Goal: Information Seeking & Learning: Learn about a topic

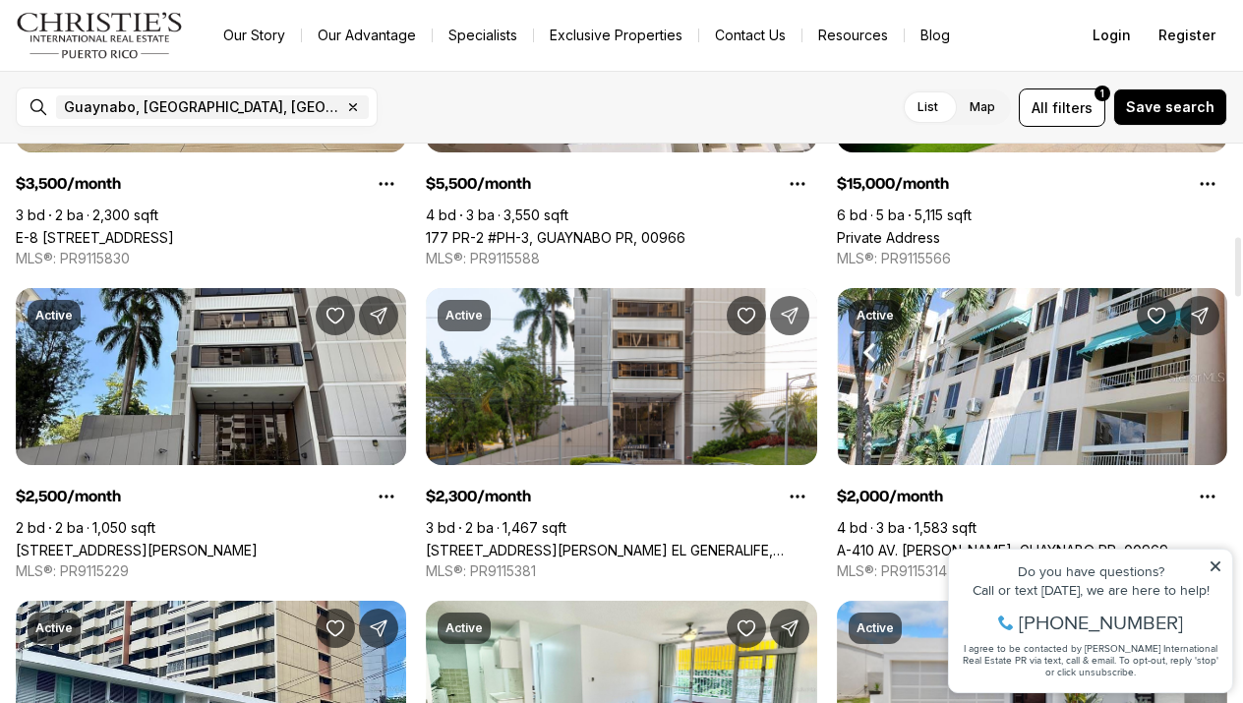
scroll to position [875, 0]
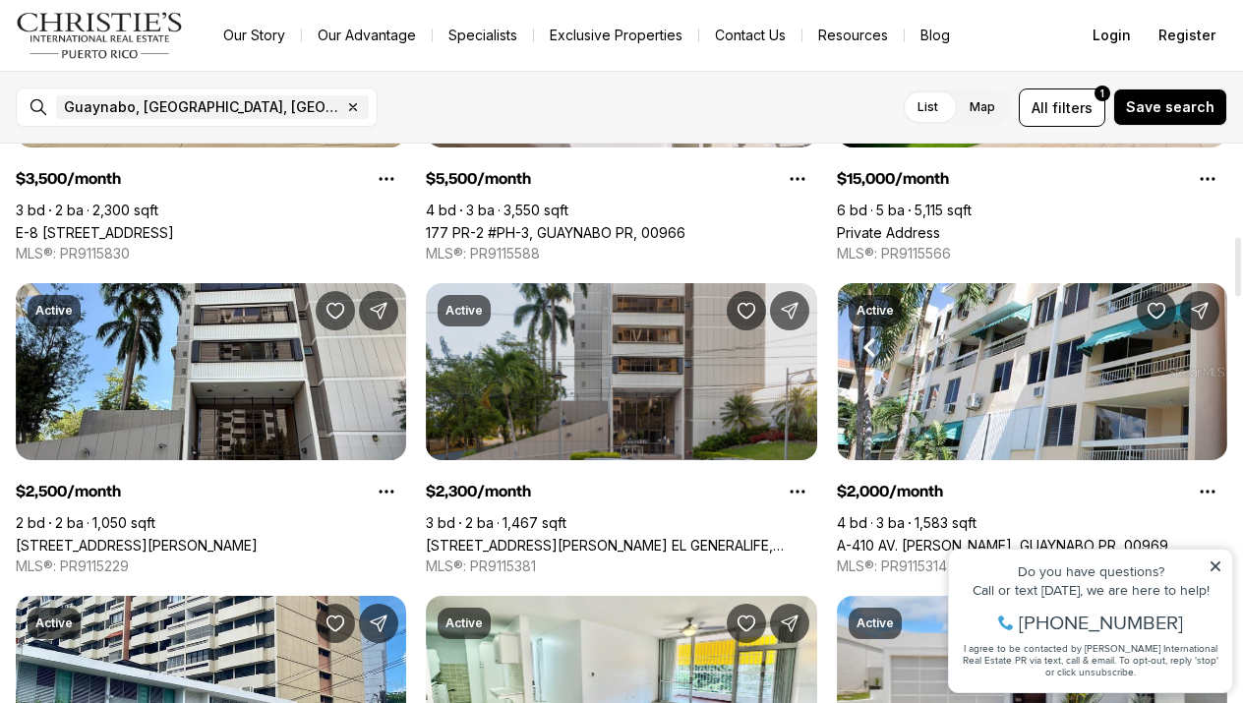
click at [624, 537] on link "1501 SAN PATRICIO AVE, COND. EL GENERALIFE, GUAYNABO PR, 00968" at bounding box center [621, 545] width 390 height 17
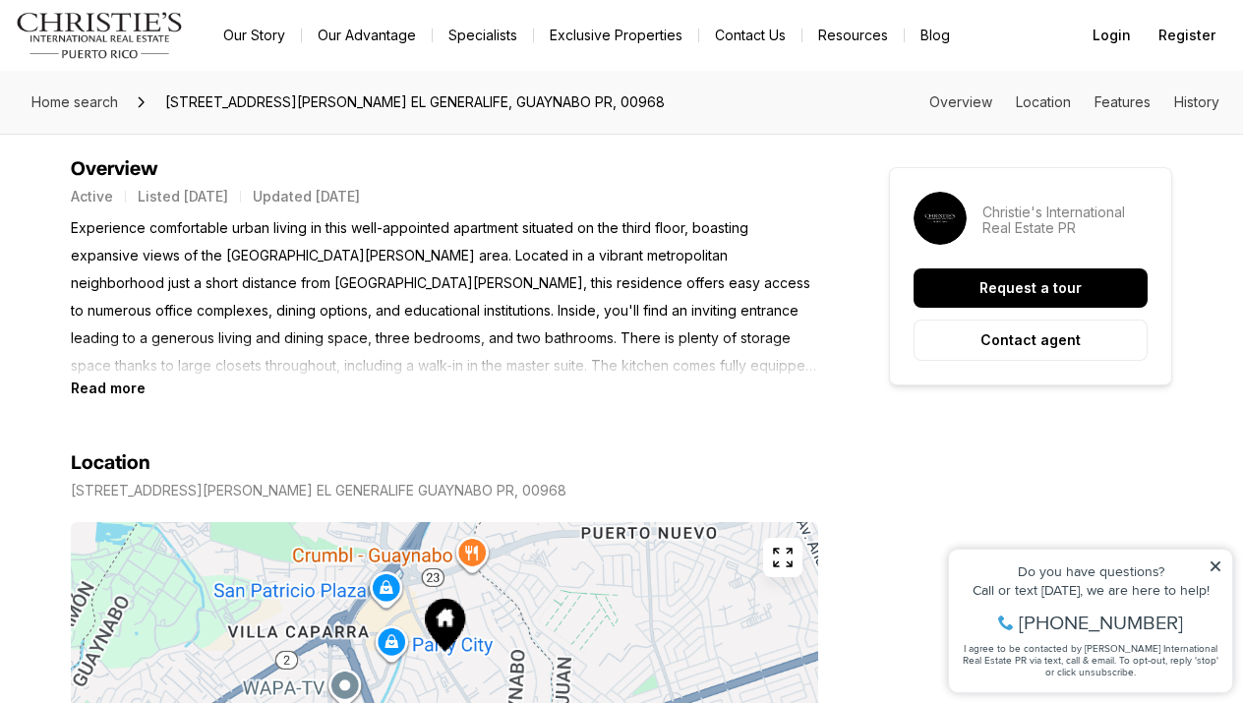
scroll to position [795, 0]
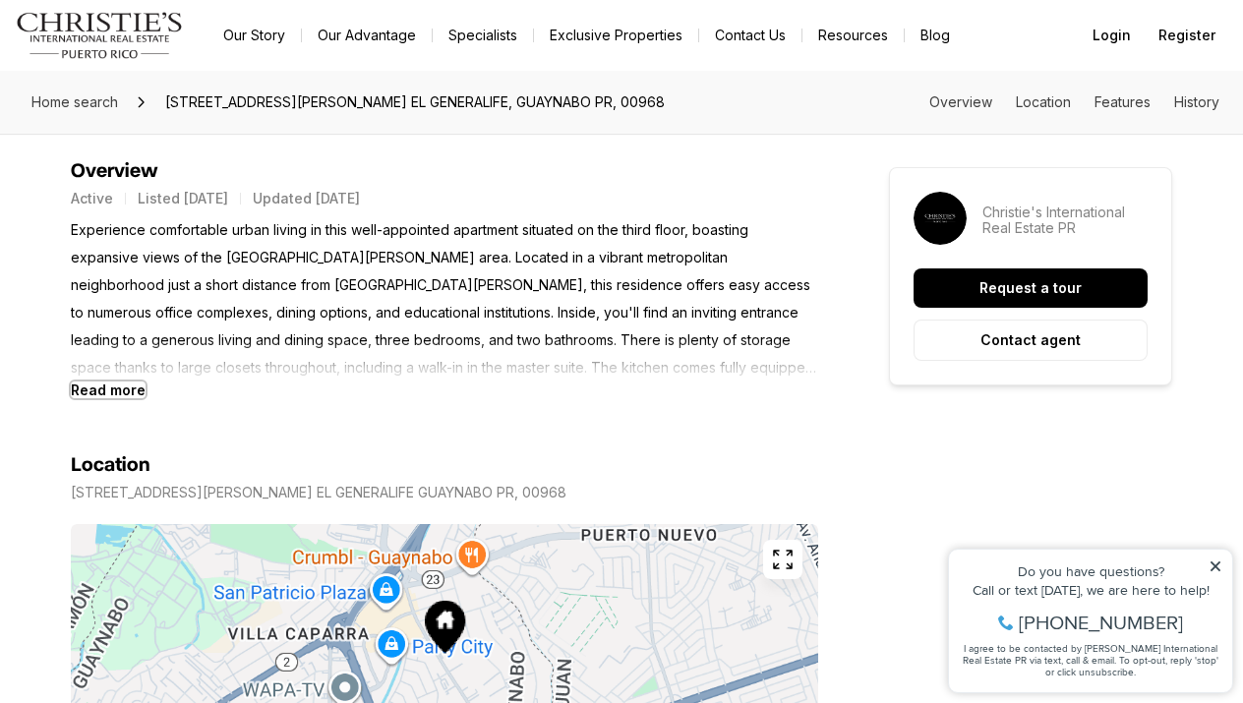
click at [92, 395] on b "Read more" at bounding box center [108, 390] width 75 height 17
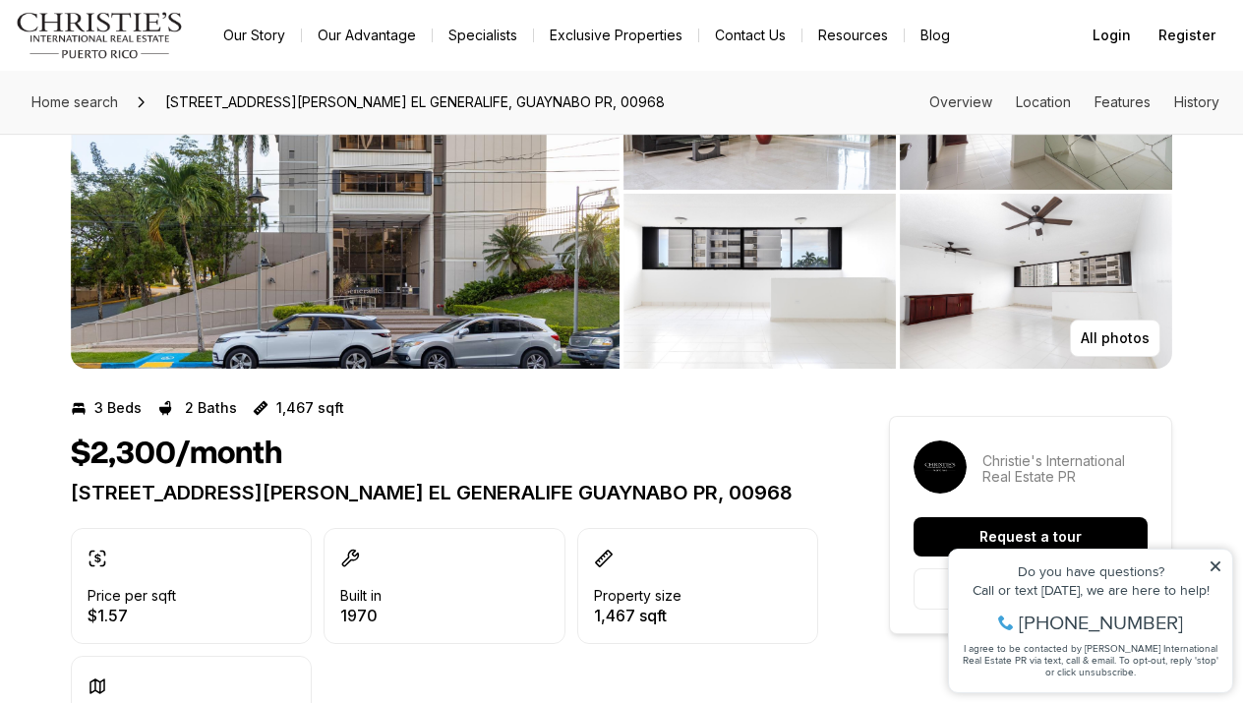
scroll to position [151, 0]
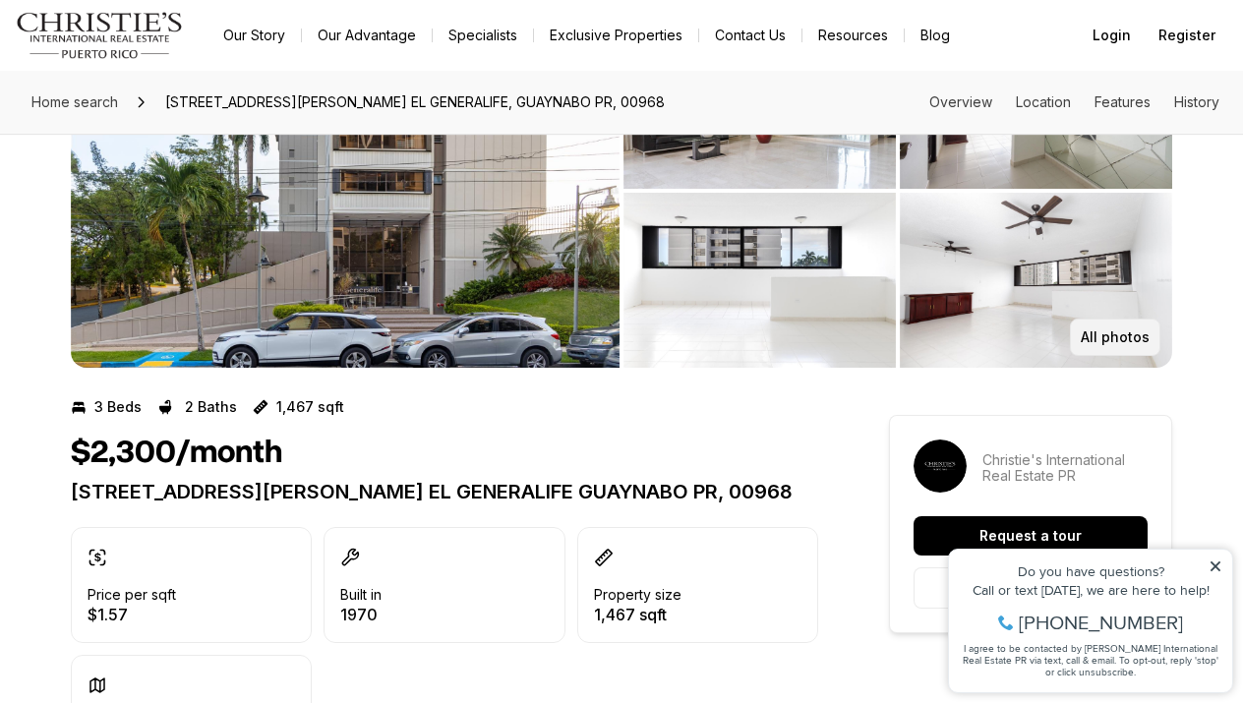
click at [1109, 344] on p "All photos" at bounding box center [1115, 337] width 69 height 16
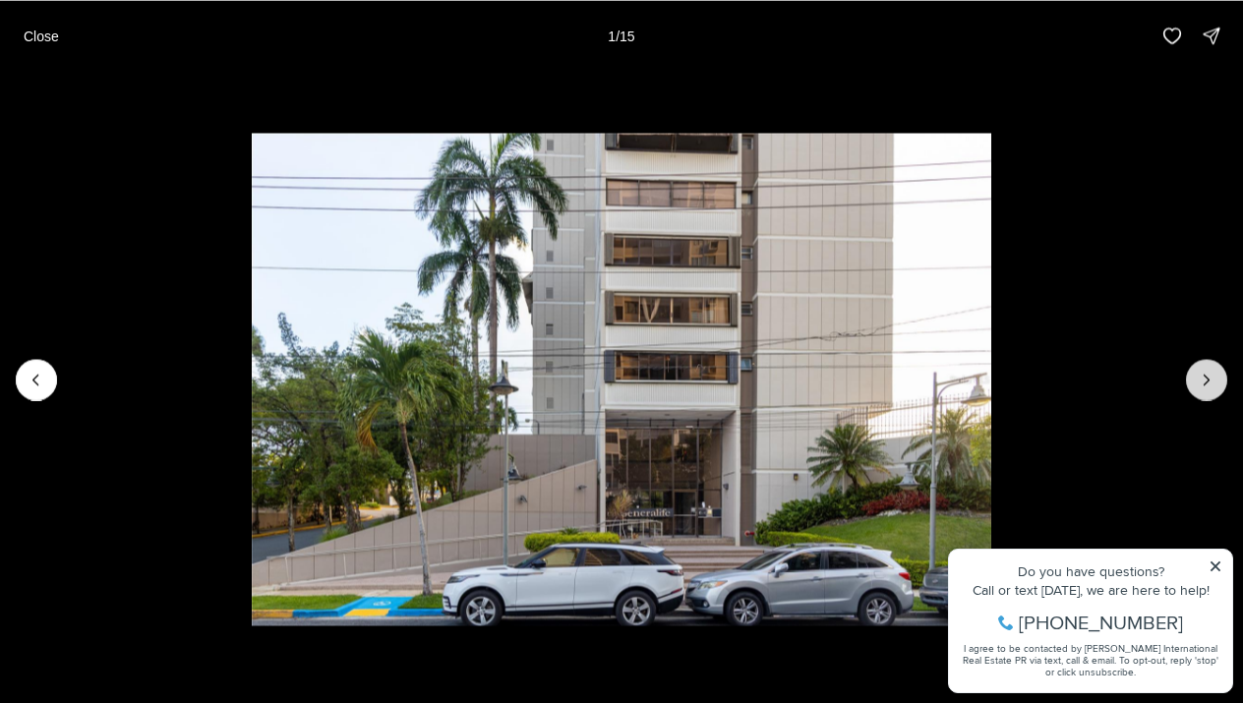
click at [1217, 365] on button "Next slide" at bounding box center [1206, 379] width 41 height 41
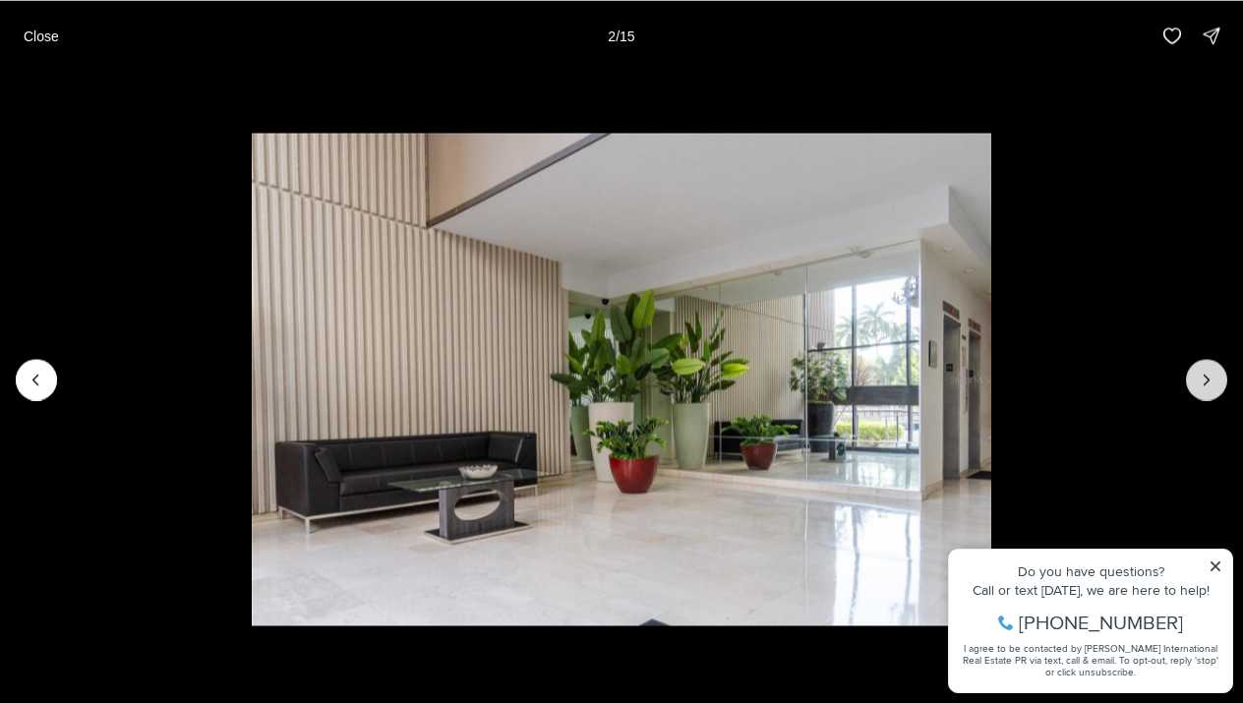
click at [1219, 370] on button "Next slide" at bounding box center [1206, 379] width 41 height 41
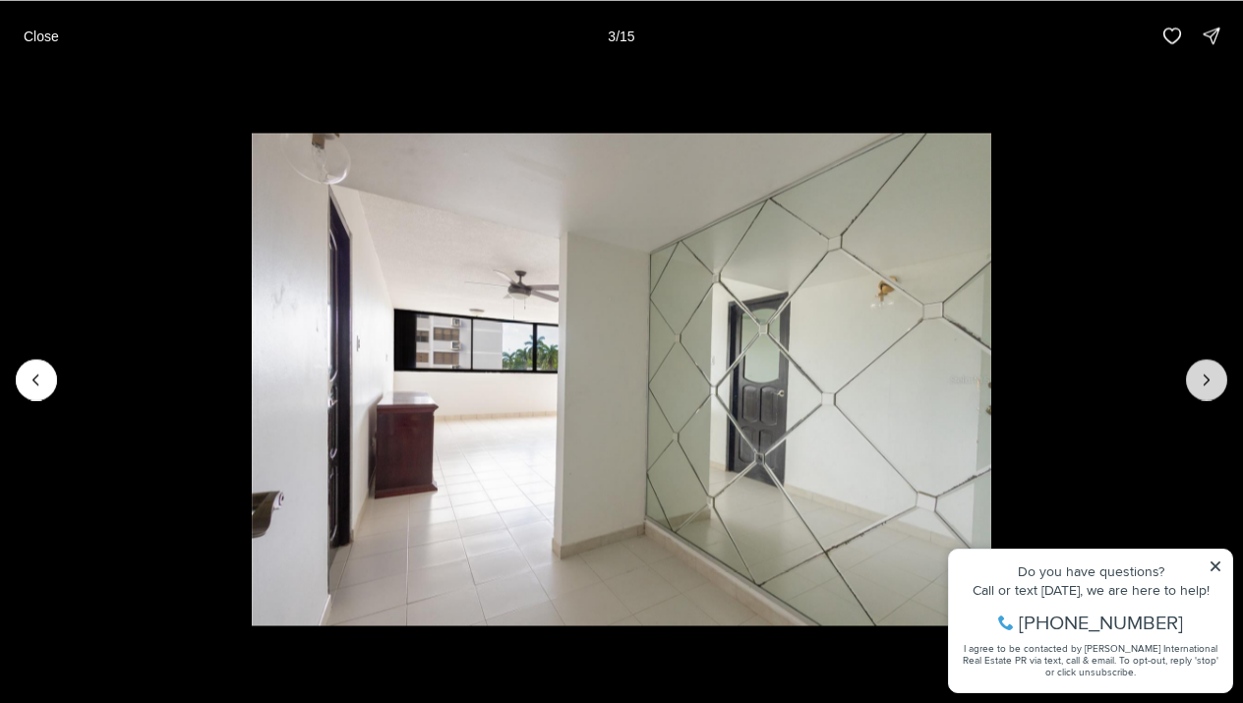
click at [1219, 370] on button "Next slide" at bounding box center [1206, 379] width 41 height 41
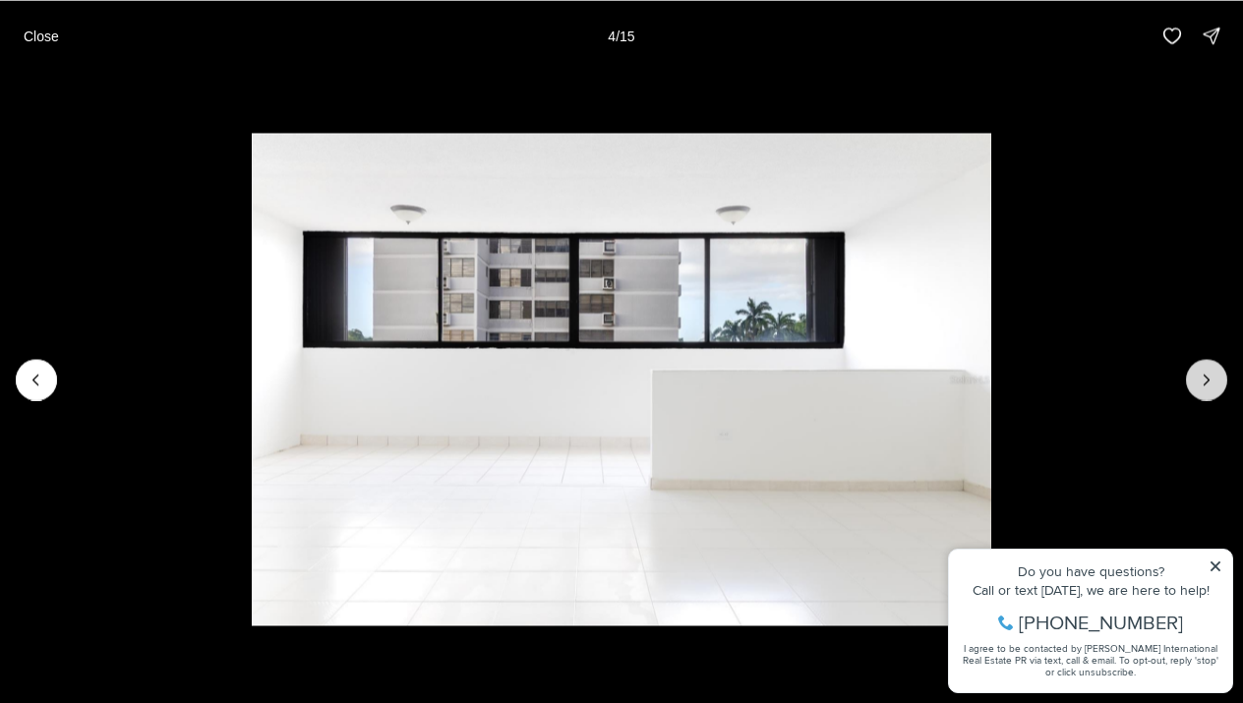
click at [1219, 370] on button "Next slide" at bounding box center [1206, 379] width 41 height 41
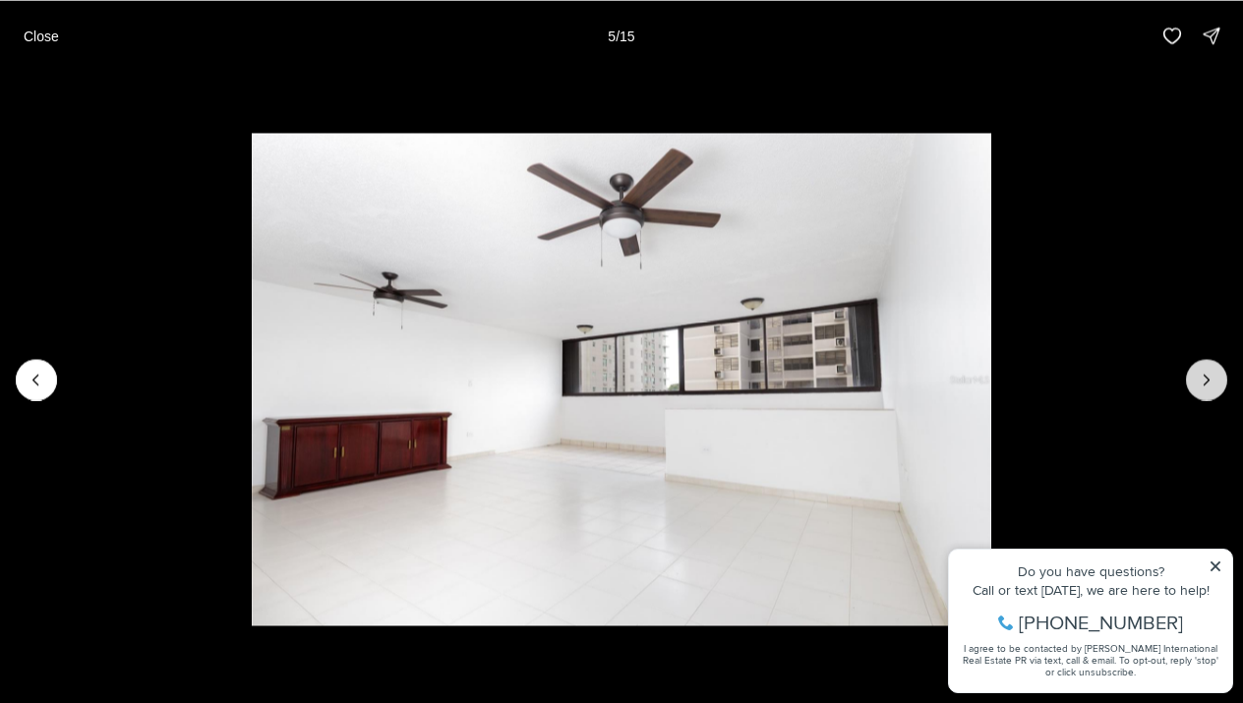
click at [1219, 370] on button "Next slide" at bounding box center [1206, 379] width 41 height 41
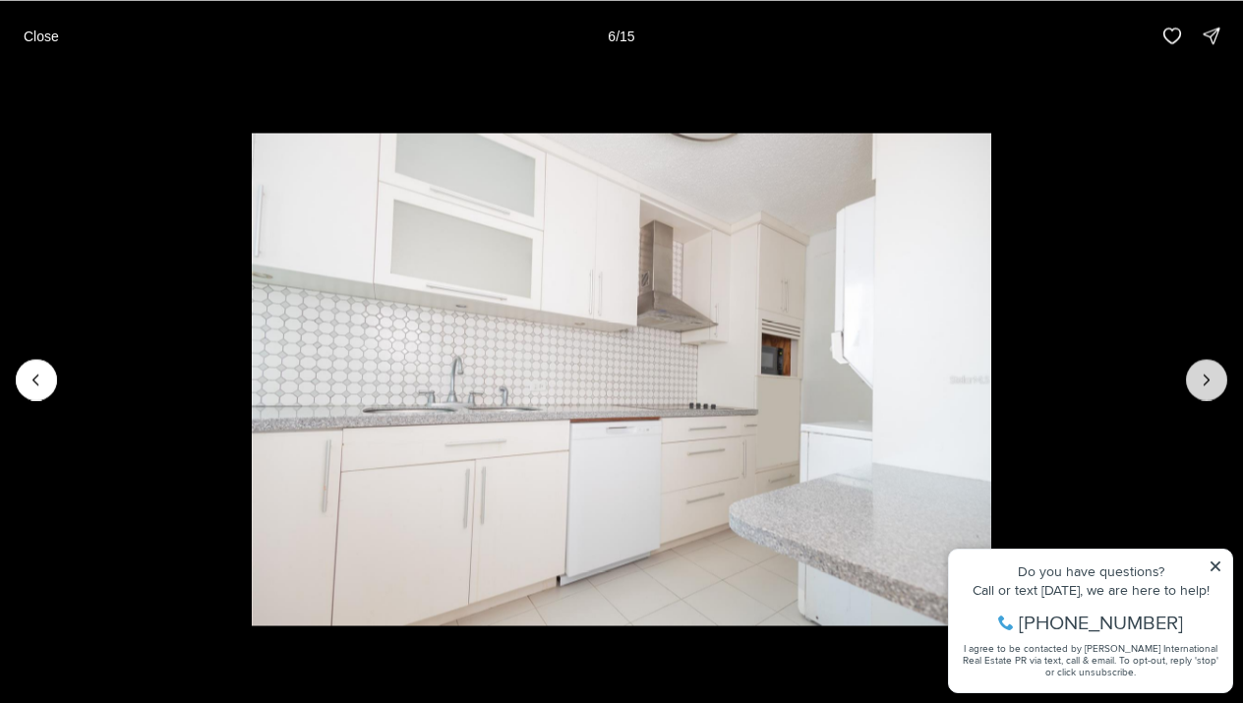
click at [1219, 370] on button "Next slide" at bounding box center [1206, 379] width 41 height 41
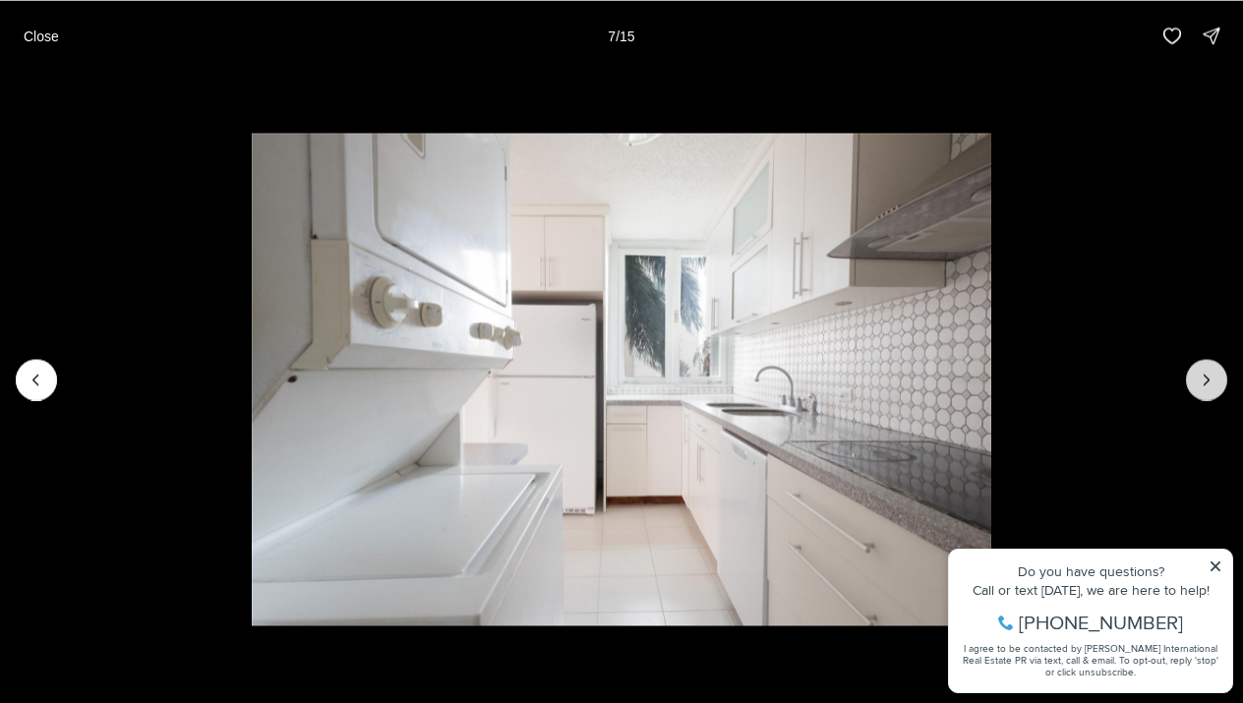
click at [1207, 379] on icon "Next slide" at bounding box center [1207, 380] width 20 height 20
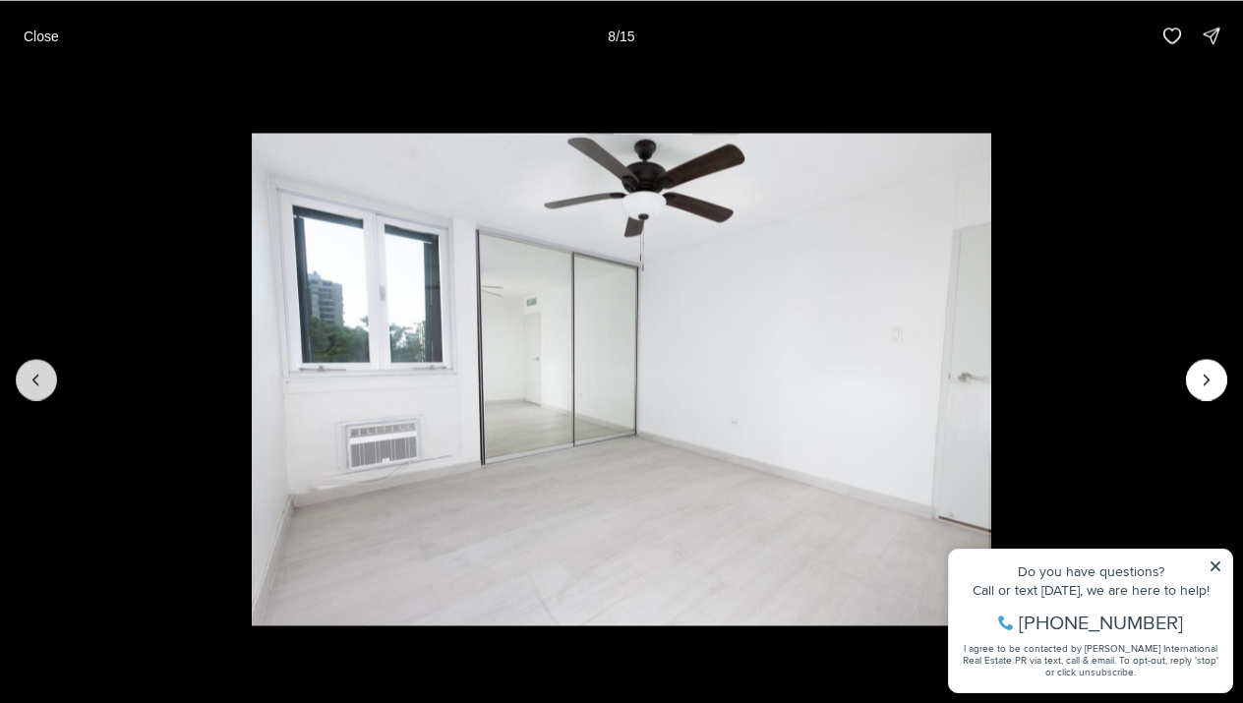
click at [28, 385] on icon "Previous slide" at bounding box center [37, 380] width 20 height 20
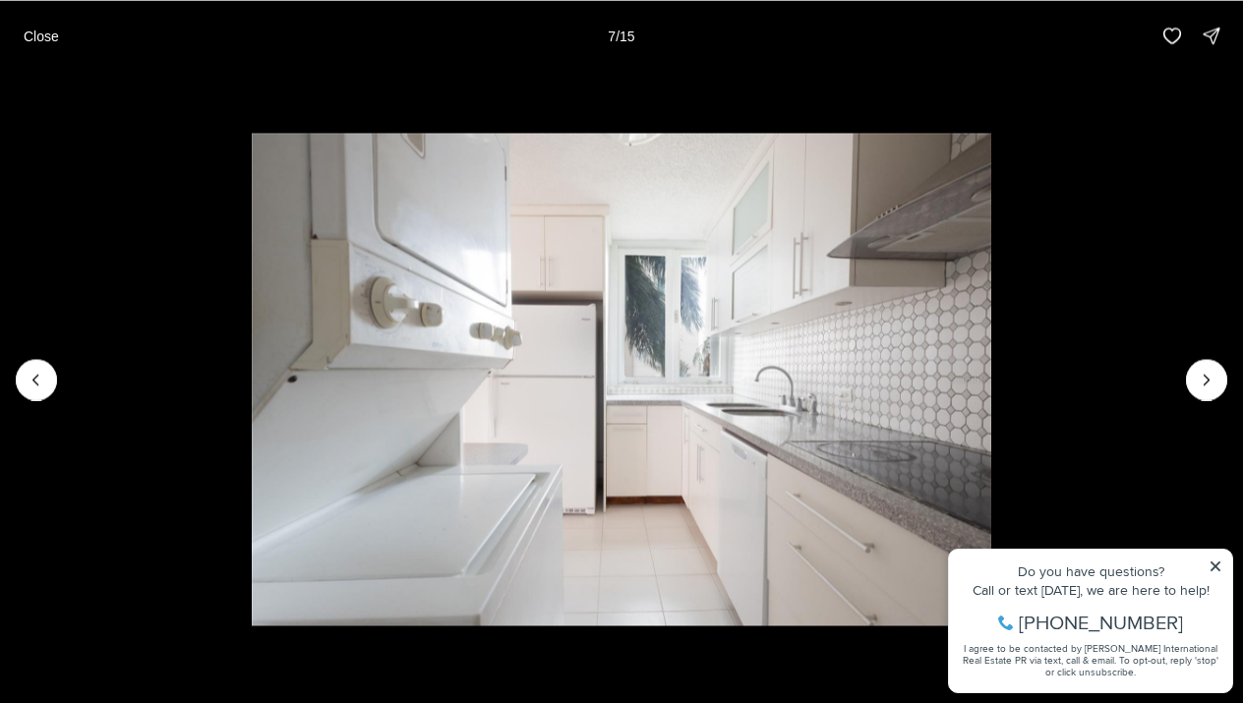
click at [1210, 563] on li "7 of 15" at bounding box center [621, 379] width 1243 height 617
click at [1218, 564] on li "7 of 15" at bounding box center [621, 379] width 1243 height 617
click at [1214, 566] on li "7 of 15" at bounding box center [621, 379] width 1243 height 617
click at [43, 45] on button "Close" at bounding box center [41, 35] width 59 height 39
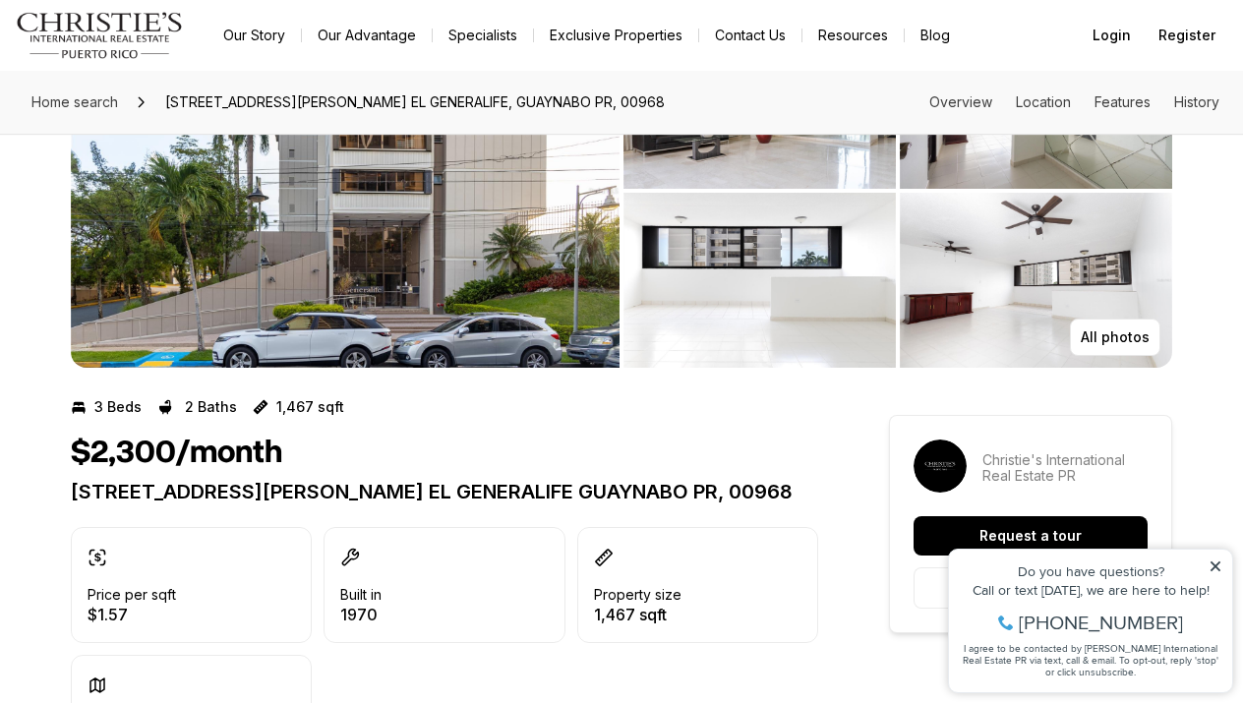
click at [1215, 566] on icon at bounding box center [1216, 567] width 10 height 10
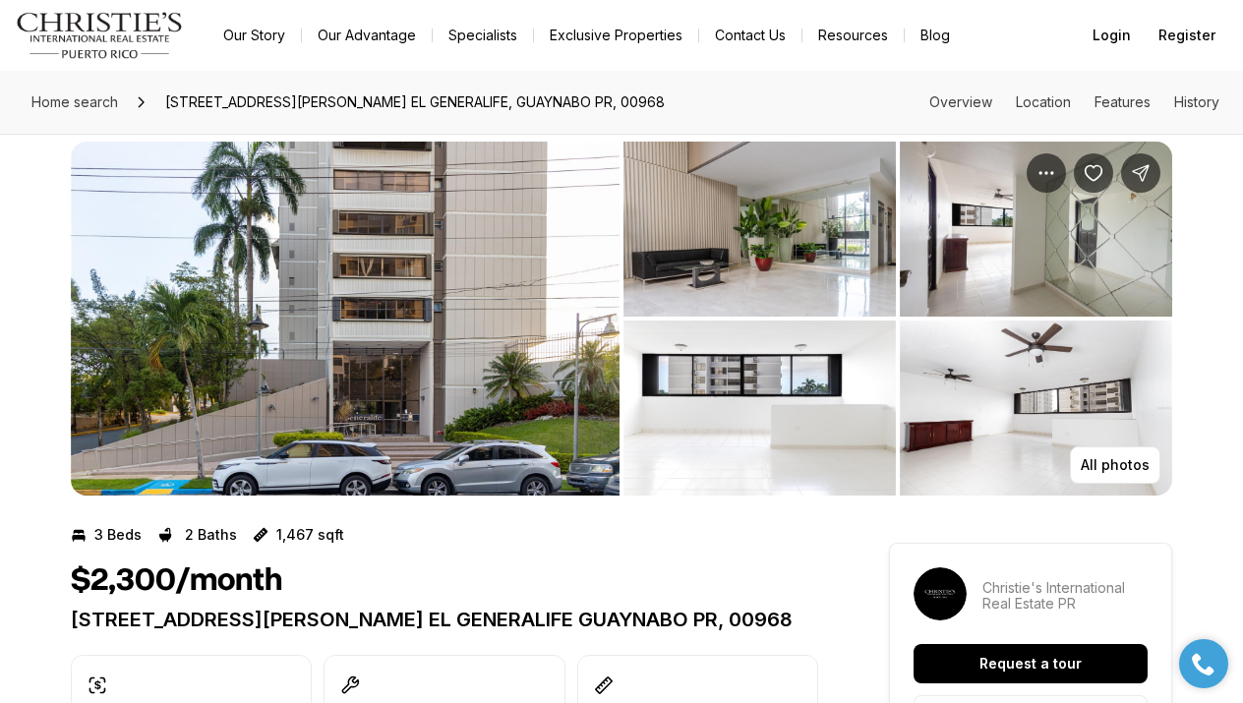
scroll to position [0, 0]
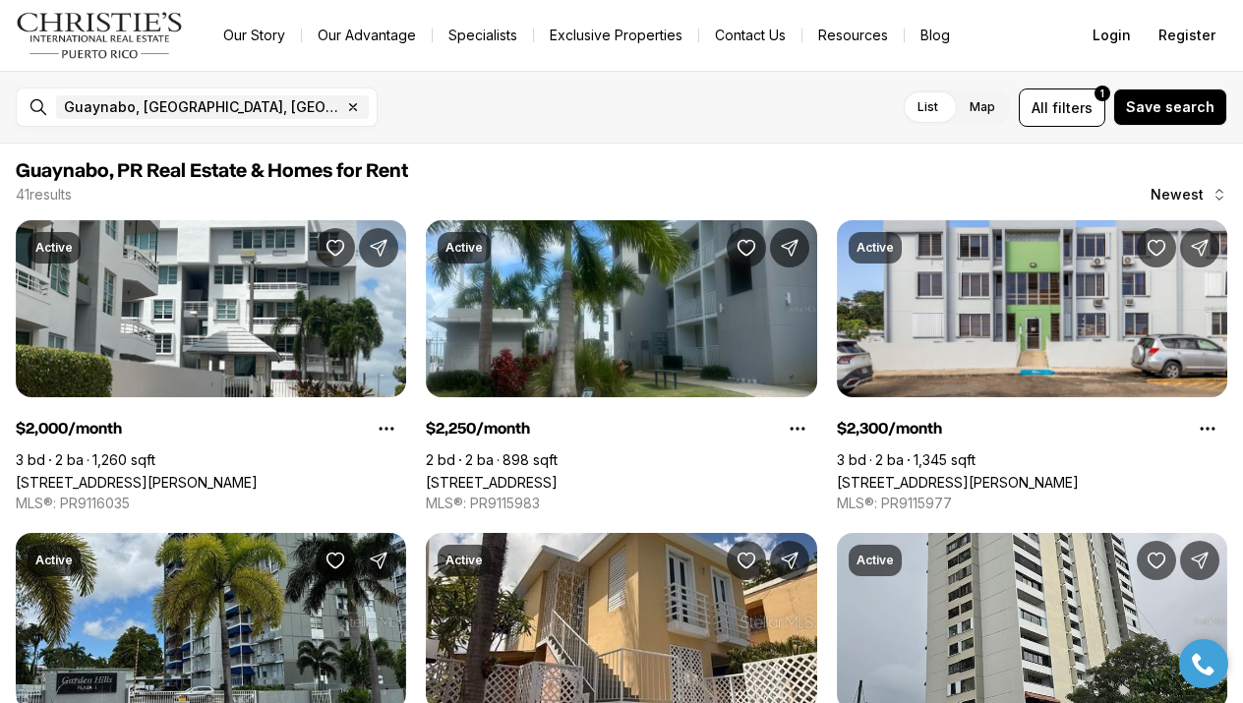
click at [261, 34] on link "Our Story" at bounding box center [254, 36] width 93 height 28
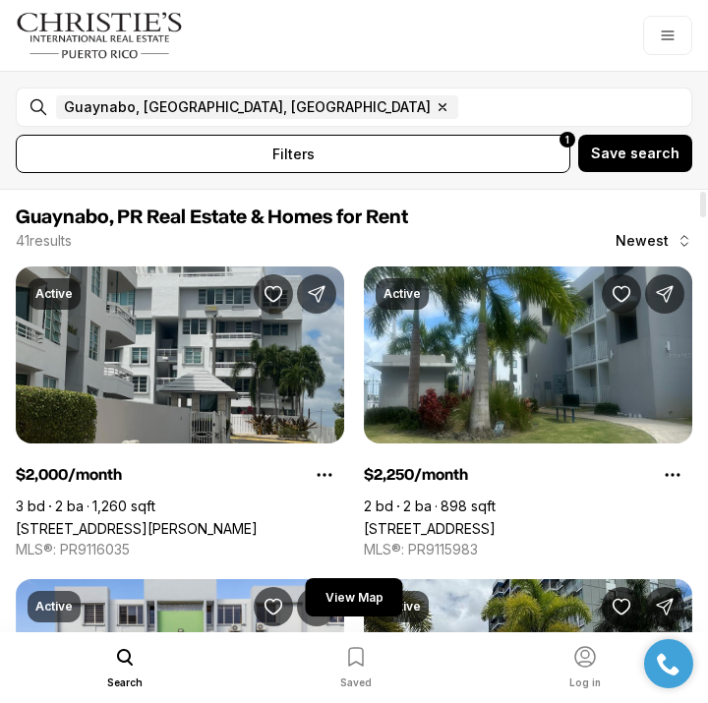
click at [195, 520] on link "44 JUAN CARLOS DE BORBÓN #803, GUAYNABO PR, 00969" at bounding box center [137, 528] width 242 height 17
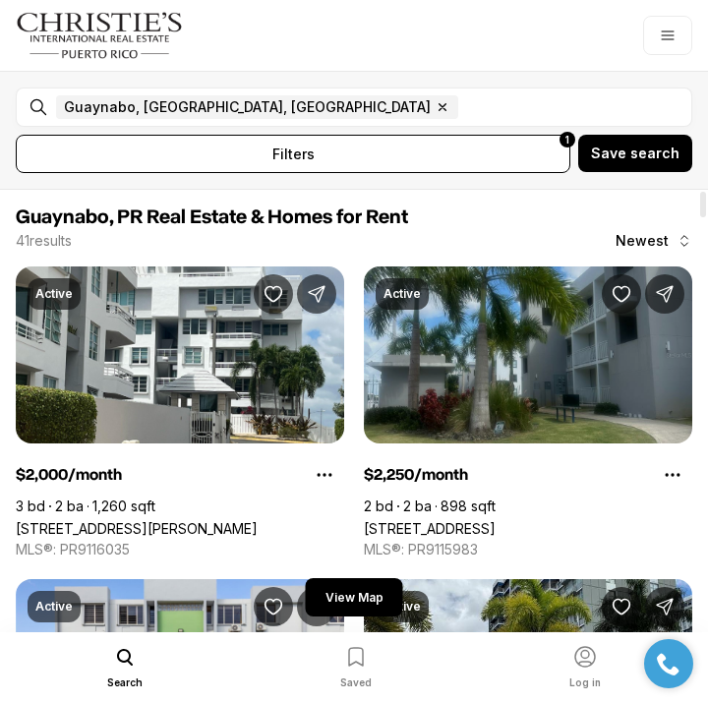
click at [496, 520] on link "[STREET_ADDRESS]" at bounding box center [430, 528] width 132 height 17
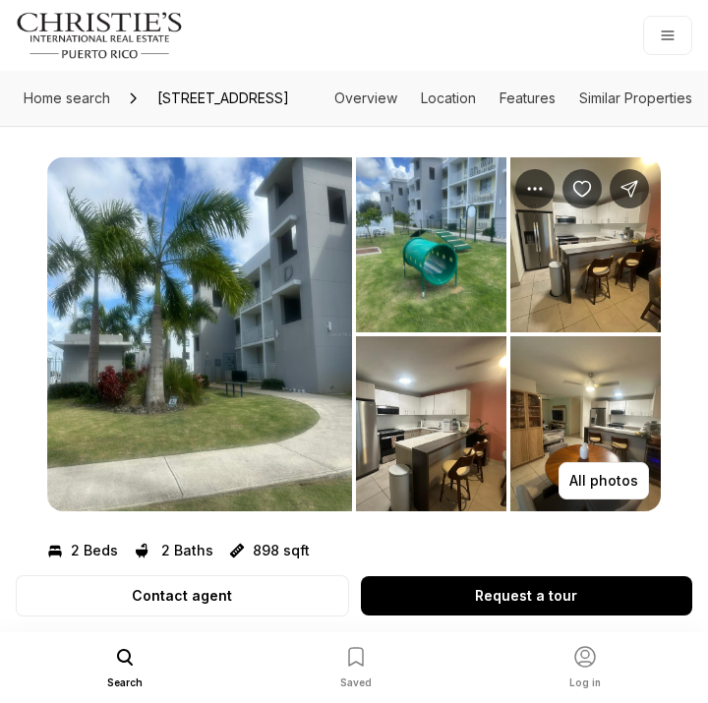
click at [473, 369] on img "View image gallery" at bounding box center [431, 423] width 150 height 175
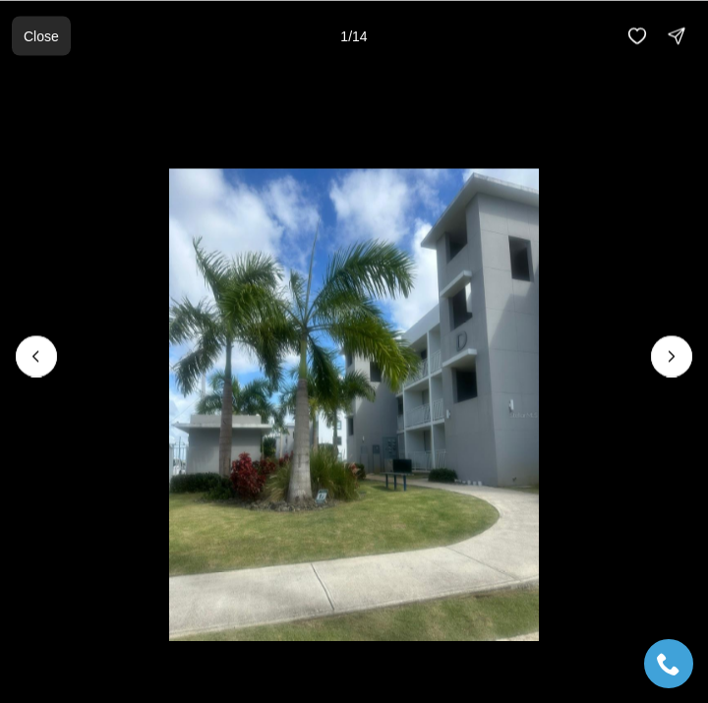
click at [51, 33] on p "Close" at bounding box center [41, 36] width 35 height 16
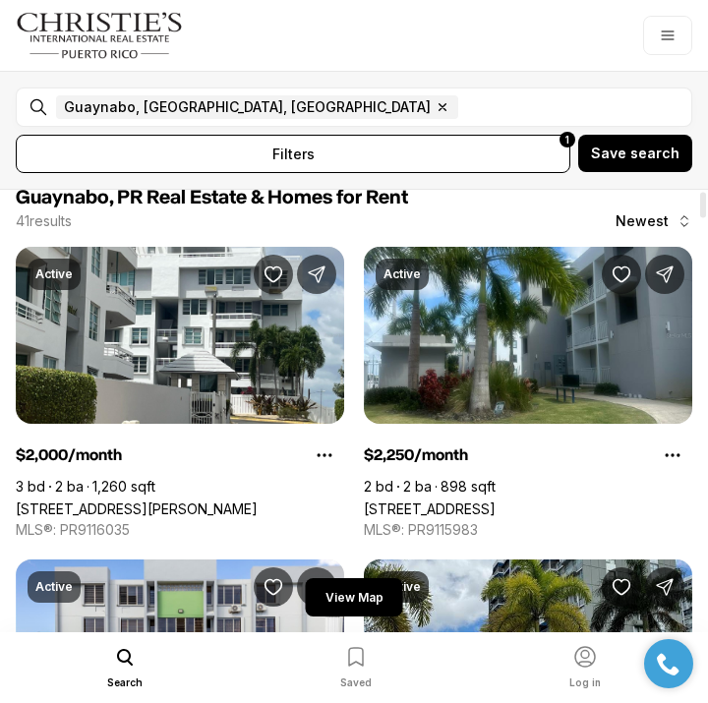
scroll to position [26, 0]
